Goal: Information Seeking & Learning: Check status

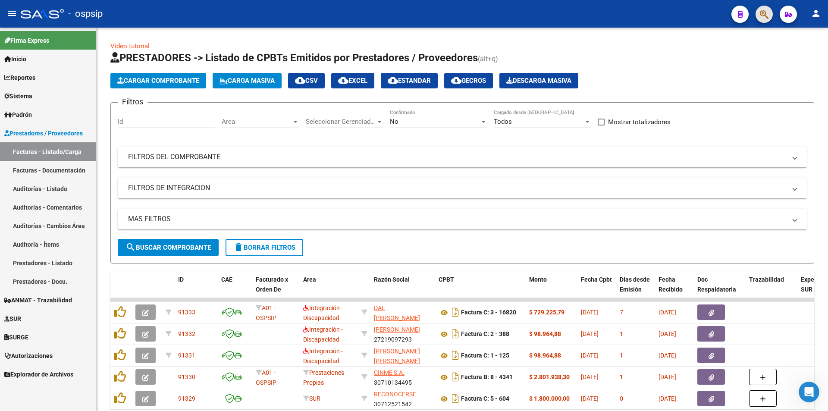
click at [770, 13] on button "button" at bounding box center [764, 14] width 17 height 17
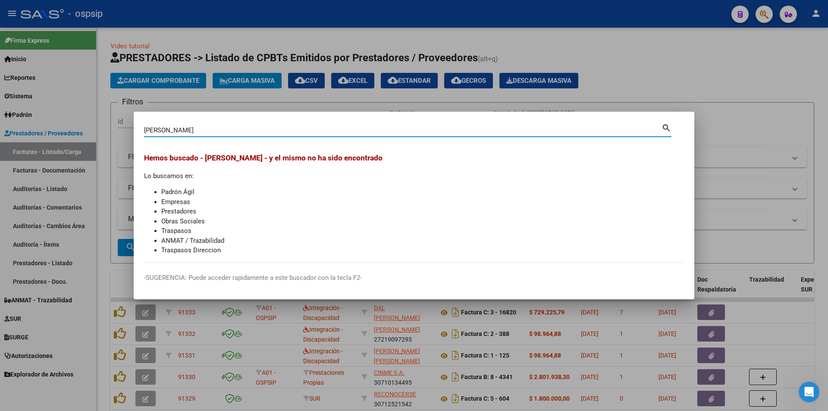
click at [192, 129] on input "[PERSON_NAME]" at bounding box center [403, 130] width 518 height 8
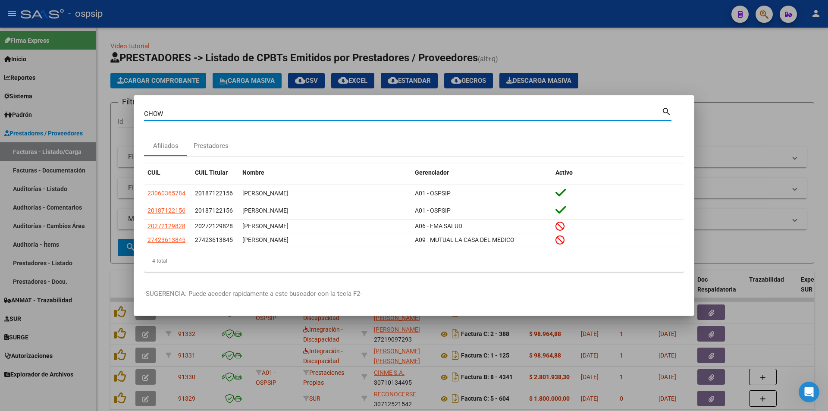
click at [459, 113] on input "CHOW" at bounding box center [403, 114] width 518 height 8
type input "96057259"
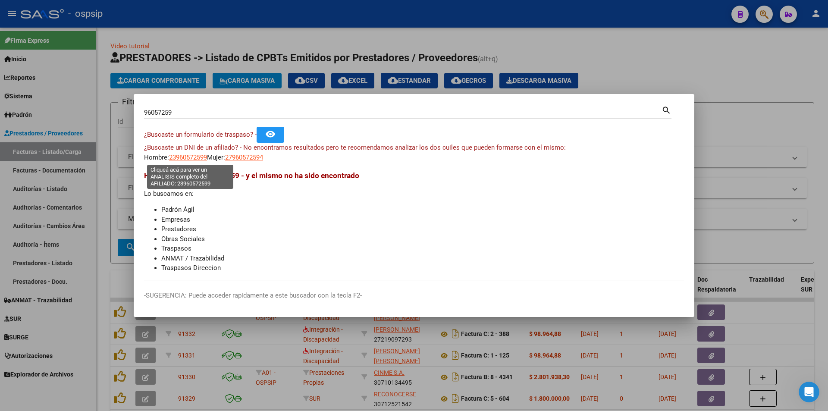
click at [190, 154] on span "23960572599" at bounding box center [188, 158] width 38 height 8
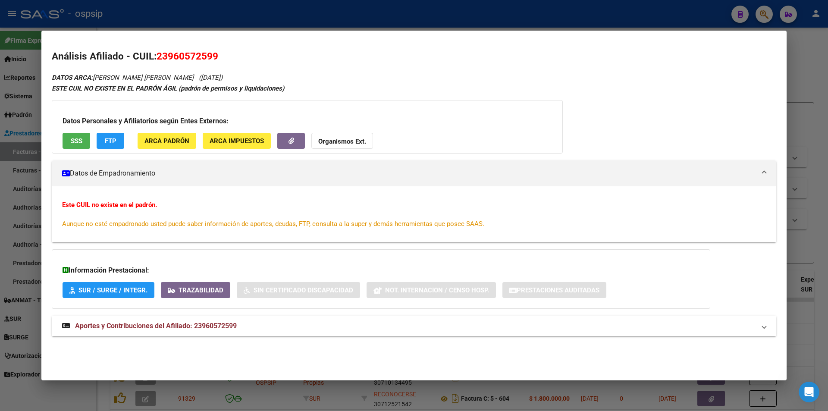
click at [250, 335] on mat-expansion-panel-header "Aportes y Contribuciones del Afiliado: 23960572599" at bounding box center [414, 326] width 725 height 21
click at [229, 90] on strong "ESTE CUIL NO EXISTE EN EL PADRÓN ÁGIL (padrón de permisos y liquidaciones)" at bounding box center [168, 89] width 232 height 8
click at [76, 138] on span "SSS" at bounding box center [77, 141] width 12 height 8
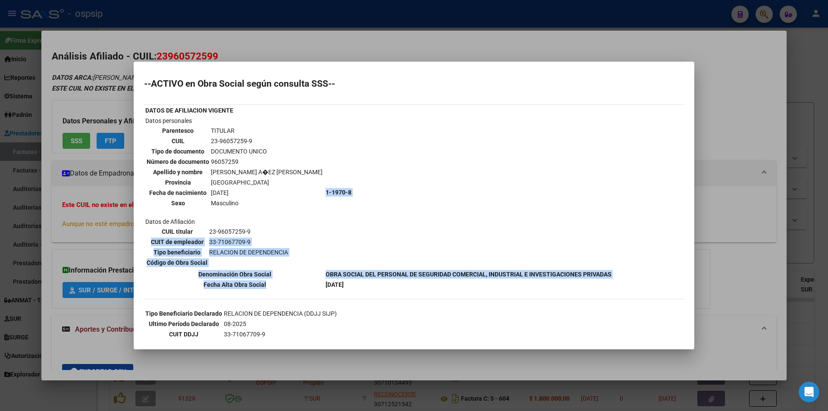
drag, startPoint x: 267, startPoint y: 230, endPoint x: 280, endPoint y: 289, distance: 60.3
click at [280, 289] on tbody "DATOS DE AFILIACION VIGENTE Datos personales Parentesco TITULAR CUIL 23-9605725…" at bounding box center [378, 198] width 467 height 184
click at [280, 289] on th "Fecha Alta Obra Social" at bounding box center [234, 284] width 179 height 9
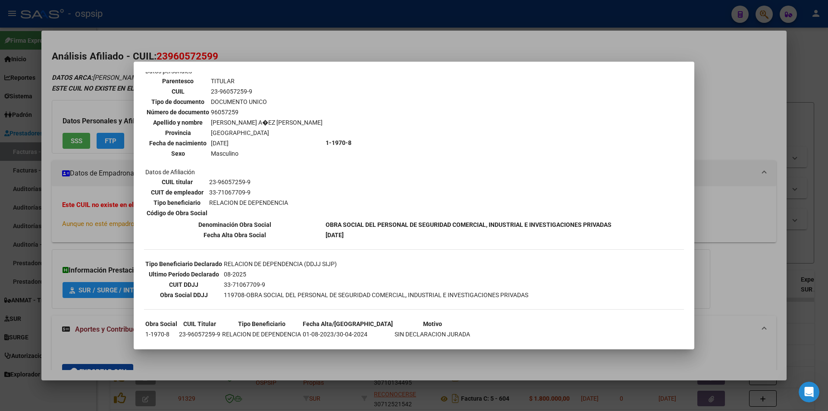
scroll to position [68, 0]
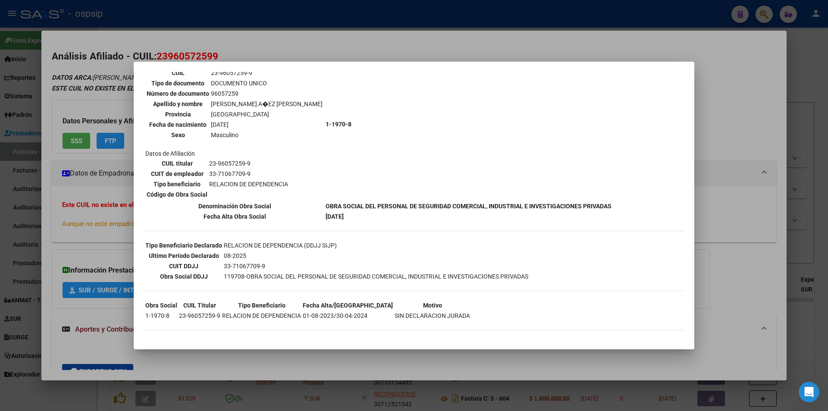
click at [119, 243] on div at bounding box center [414, 205] width 828 height 411
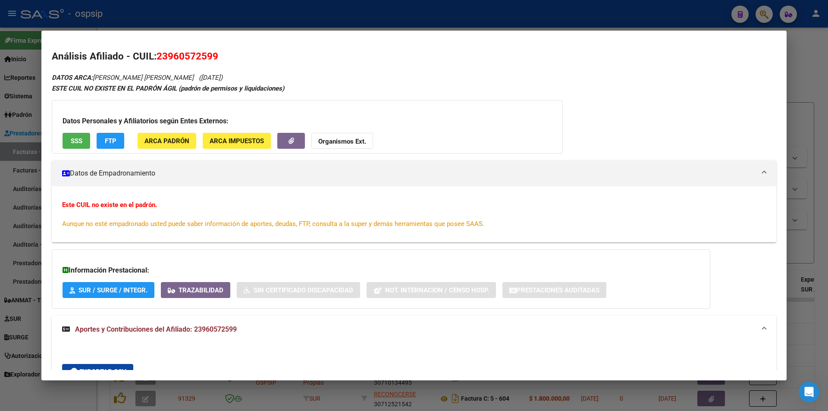
click at [817, 33] on div at bounding box center [414, 205] width 828 height 411
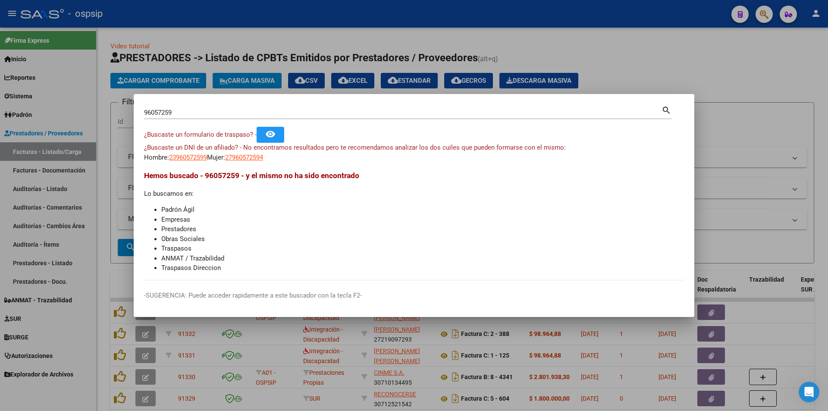
click at [759, 18] on div at bounding box center [414, 205] width 828 height 411
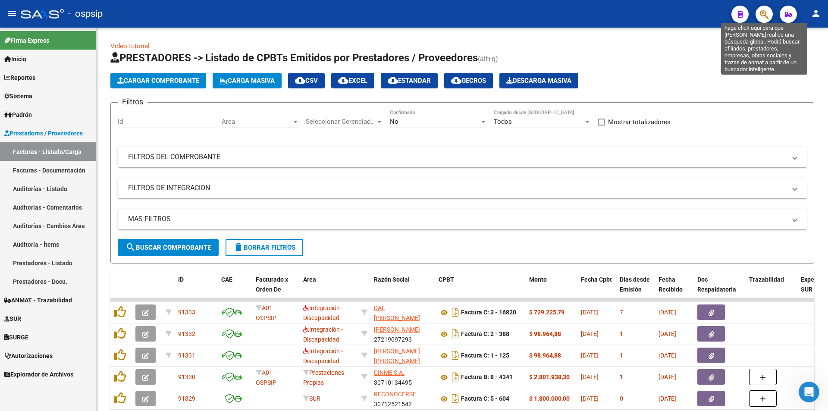
click at [760, 16] on icon "button" at bounding box center [764, 14] width 9 height 10
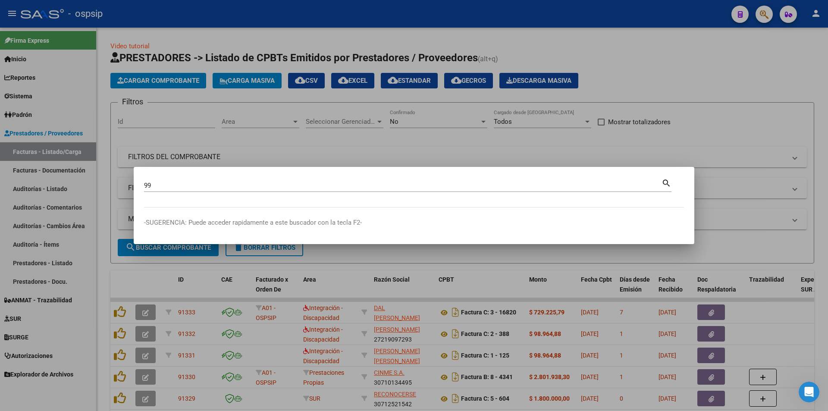
click at [338, 193] on div "99 Buscar (apellido, dni, cuil, [PERSON_NAME], cuit, obra social) search" at bounding box center [408, 188] width 528 height 23
click at [339, 188] on input "99" at bounding box center [403, 186] width 518 height 8
type input "96077130"
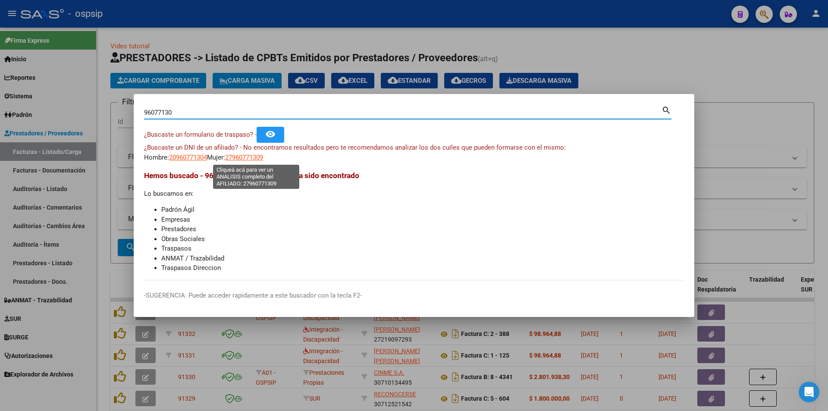
click at [240, 157] on span "27960771309" at bounding box center [244, 158] width 38 height 8
type textarea "27960771309"
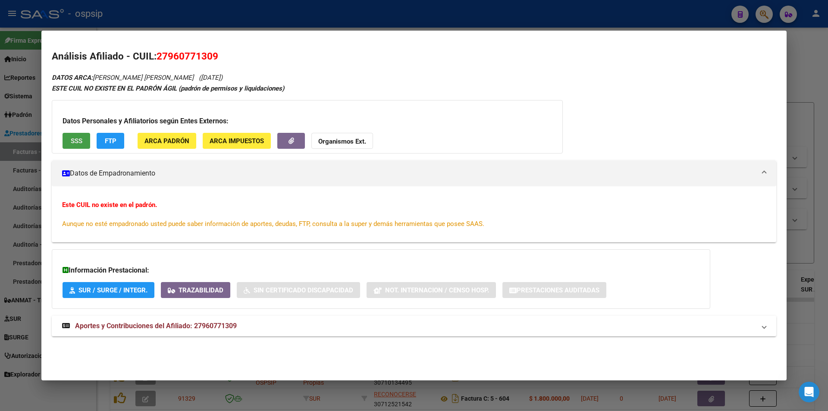
click at [73, 138] on span "SSS" at bounding box center [77, 141] width 12 height 8
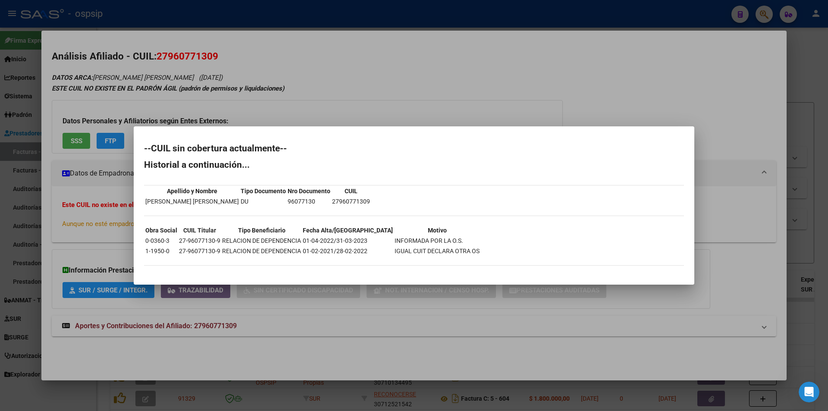
drag, startPoint x: 422, startPoint y: 307, endPoint x: 410, endPoint y: 314, distance: 13.7
click at [422, 308] on div at bounding box center [414, 205] width 828 height 411
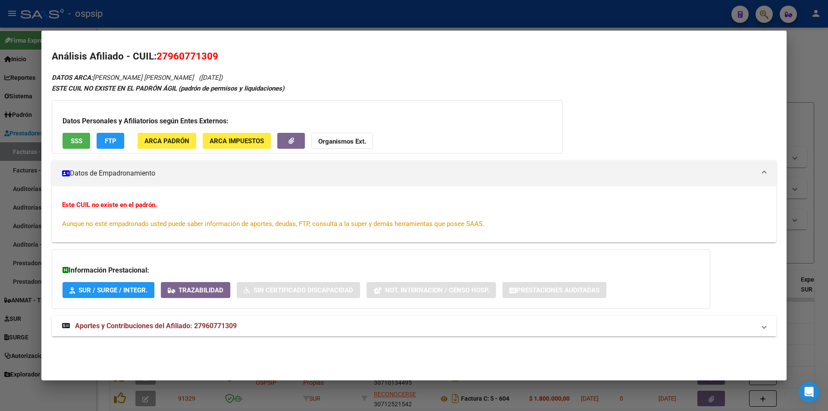
click at [312, 329] on mat-panel-title "Aportes y Contribuciones del Afiliado: 27960771309" at bounding box center [409, 326] width 694 height 10
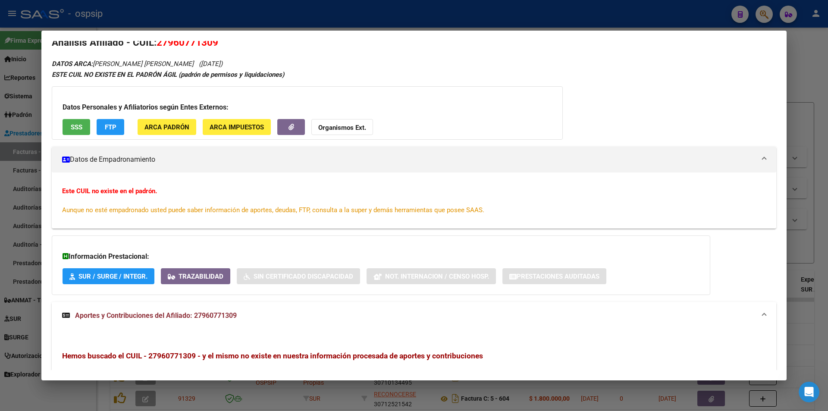
scroll to position [0, 0]
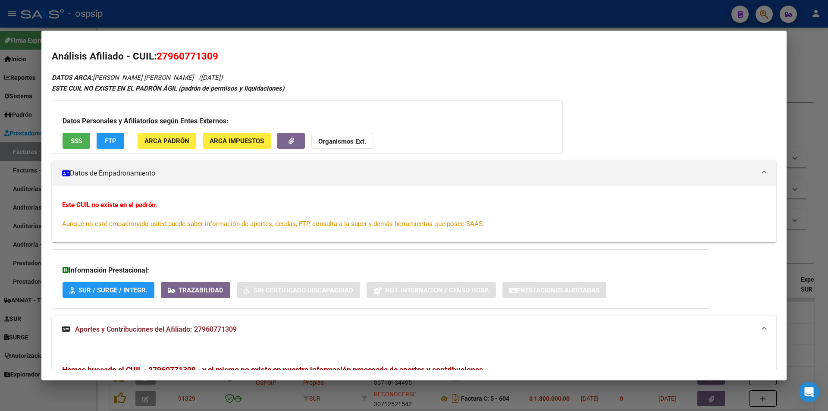
click at [65, 129] on div "Datos Personales y Afiliatorios según Entes Externos: SSS FTP ARCA Padrón ARCA …" at bounding box center [307, 126] width 511 height 53
click at [69, 136] on button "SSS" at bounding box center [77, 141] width 28 height 16
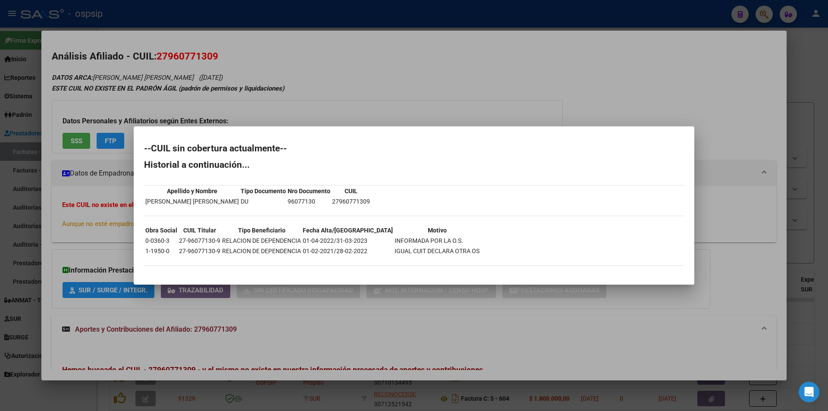
drag, startPoint x: 304, startPoint y: 215, endPoint x: 393, endPoint y: 232, distance: 90.4
click at [393, 232] on div "--CUIL sin cobertura actualmente-- Historial a continuación... Apellido y Nombr…" at bounding box center [414, 209] width 540 height 130
click at [394, 232] on th "Motivo" at bounding box center [437, 230] width 86 height 9
click at [738, 275] on div at bounding box center [414, 205] width 828 height 411
